Goal: Task Accomplishment & Management: Manage account settings

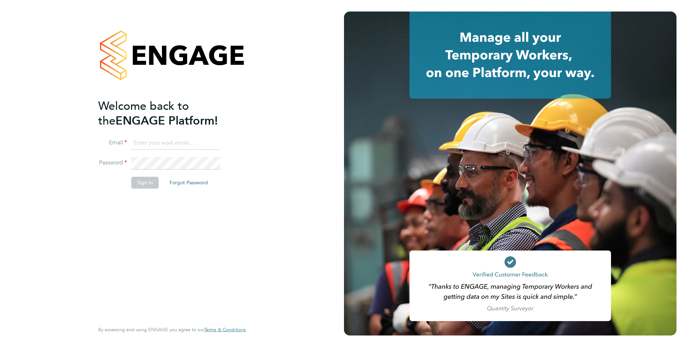
click at [161, 143] on input at bounding box center [175, 143] width 89 height 13
click at [158, 136] on ng-template "Welcome back to the ENGAGE Platform! Email Password Sign In Forgot Password" at bounding box center [168, 147] width 140 height 97
click at [158, 144] on input at bounding box center [175, 143] width 89 height 13
click at [158, 153] on li "Email" at bounding box center [168, 147] width 140 height 20
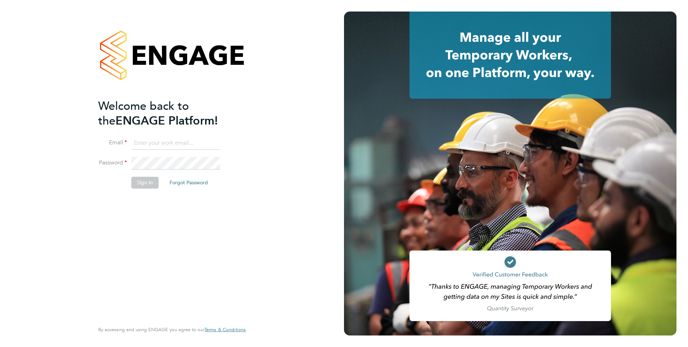
click at [353, 91] on div at bounding box center [510, 55] width 332 height 87
click at [301, 90] on div "Welcome back to the ENGAGE Platform! Email Password Sign In Forgot Password Ent…" at bounding box center [172, 173] width 344 height 347
click at [159, 149] on input at bounding box center [175, 143] width 89 height 13
click at [163, 145] on input at bounding box center [175, 143] width 89 height 13
click at [157, 142] on input at bounding box center [175, 143] width 89 height 13
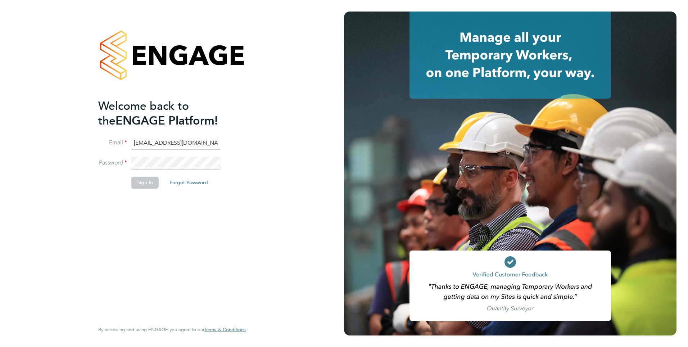
type input "[EMAIL_ADDRESS][DOMAIN_NAME]"
click at [186, 190] on li "Sign In Forgot Password" at bounding box center [168, 186] width 140 height 19
